Goal: Task Accomplishment & Management: Use online tool/utility

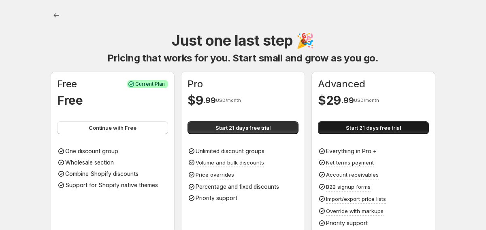
click at [344, 131] on button "Start 21 days free trial" at bounding box center [373, 127] width 111 height 13
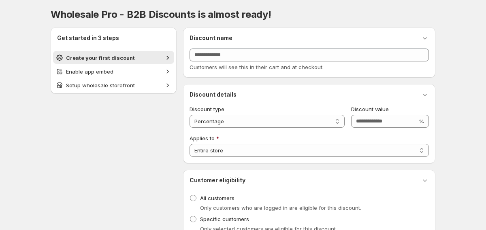
scroll to position [48, 0]
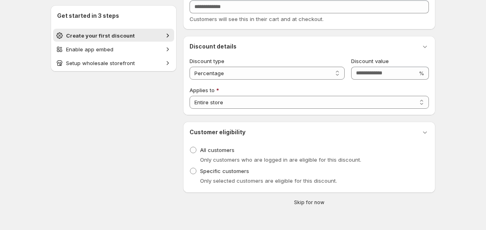
click at [307, 202] on span "Skip for now" at bounding box center [309, 202] width 30 height 6
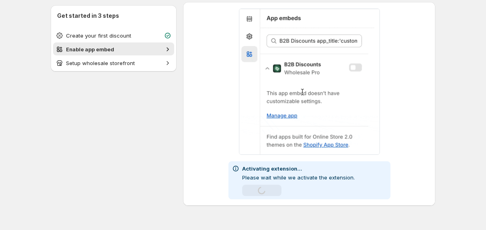
scroll to position [30, 0]
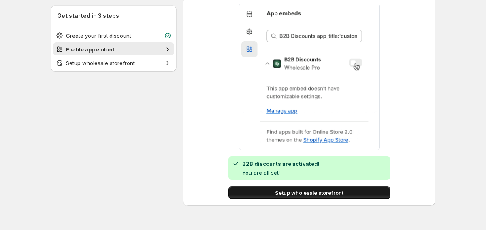
click at [312, 194] on span "Setup wholesale storefront" at bounding box center [309, 193] width 68 height 8
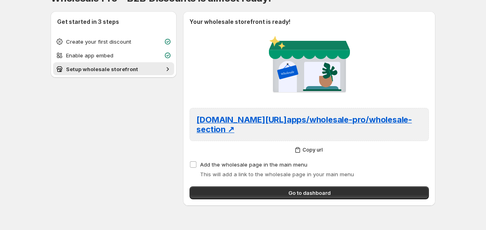
scroll to position [17, 0]
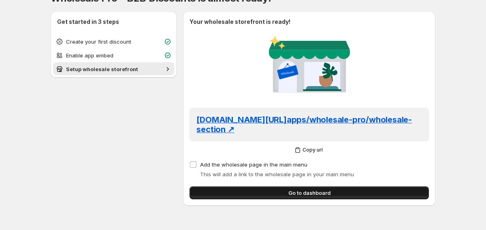
click at [340, 192] on button "Go to dashboard" at bounding box center [308, 193] width 239 height 13
